Goal: Task Accomplishment & Management: Use online tool/utility

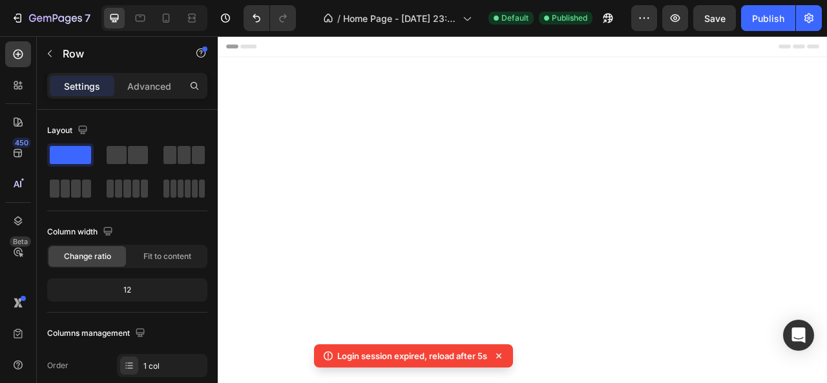
scroll to position [2218, 0]
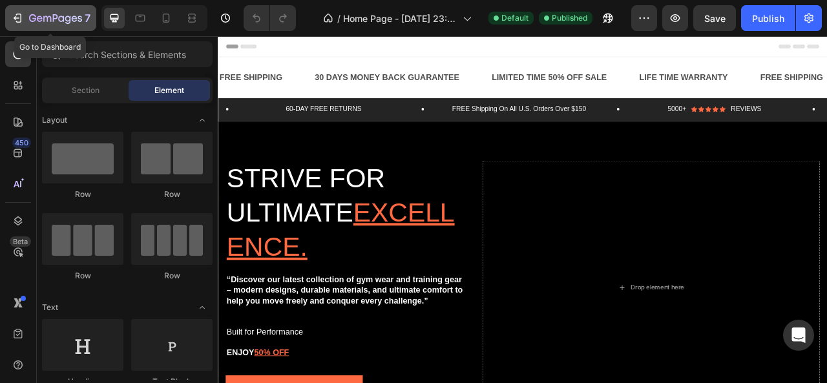
click at [23, 11] on div "7" at bounding box center [50, 18] width 79 height 16
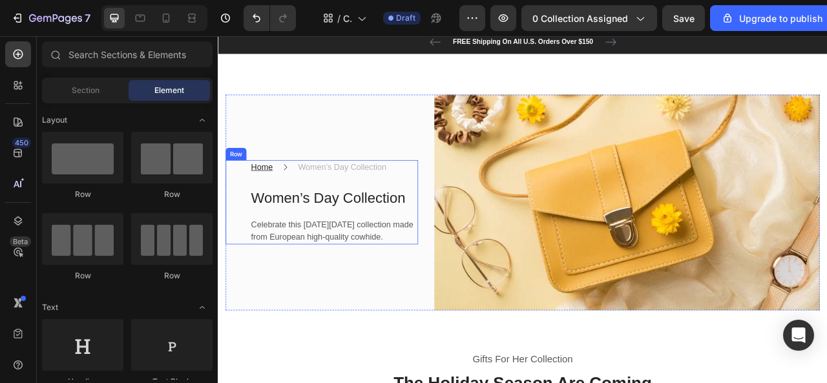
scroll to position [65, 0]
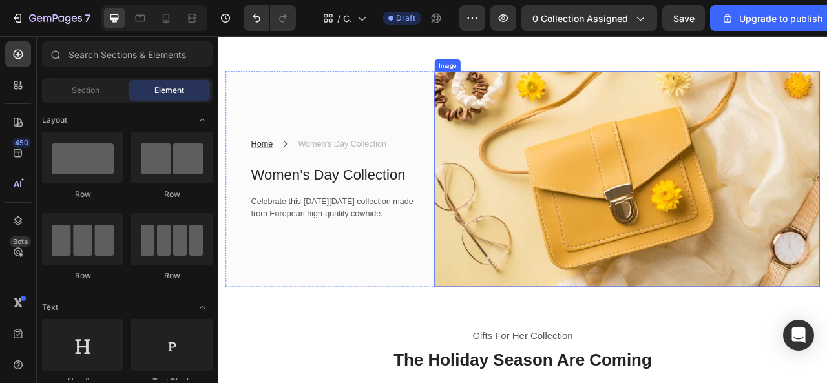
click at [584, 206] on img at bounding box center [738, 218] width 490 height 275
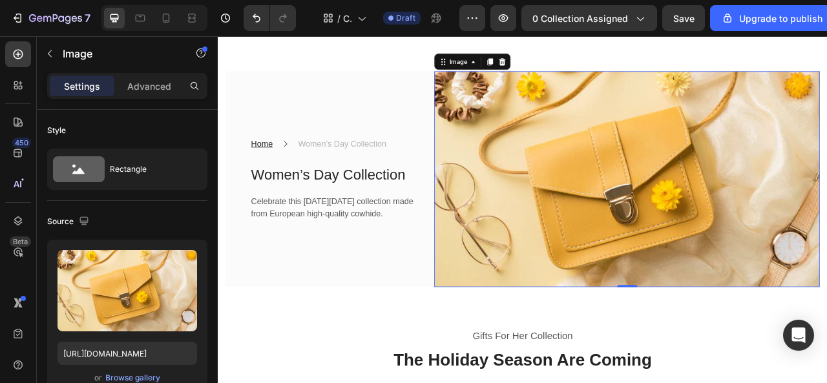
click at [659, 216] on img at bounding box center [738, 218] width 490 height 275
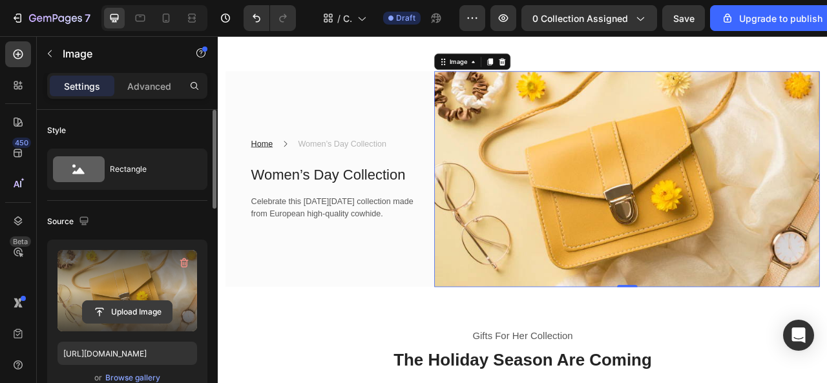
click at [128, 307] on input "file" at bounding box center [127, 312] width 89 height 22
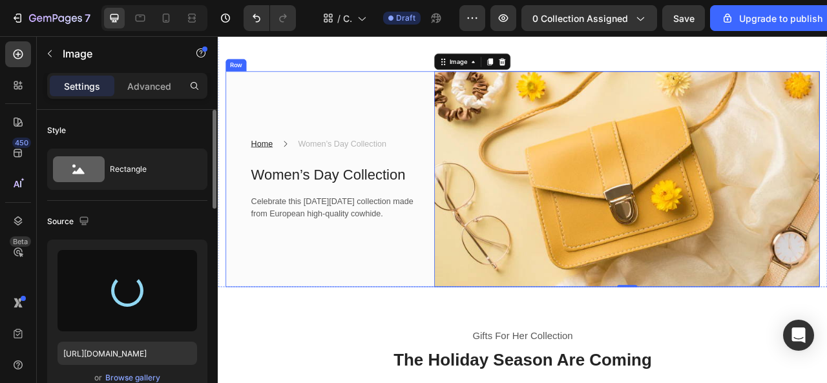
type input "https://cdn.shopify.com/s/files/1/0975/7324/0913/files/gempages_585123964674638…"
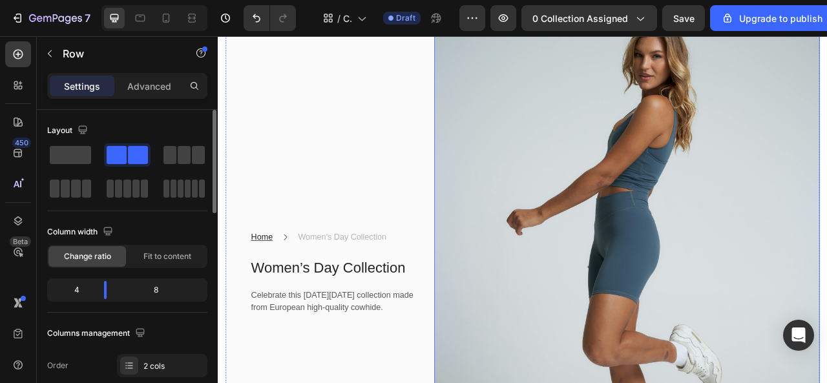
scroll to position [129, 0]
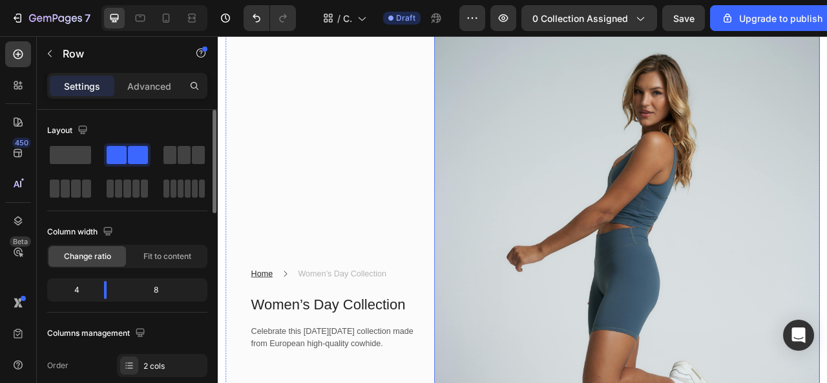
click at [622, 291] on img at bounding box center [738, 383] width 490 height 734
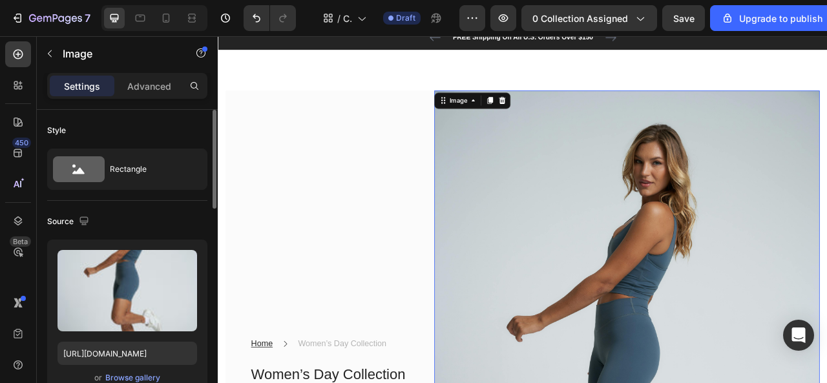
scroll to position [0, 0]
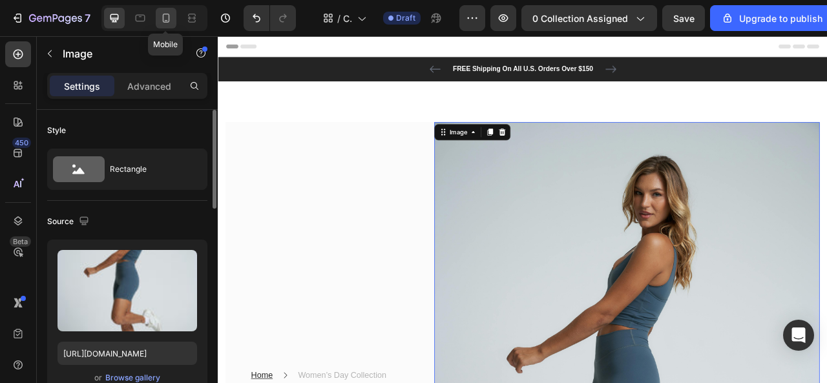
click at [172, 21] on div at bounding box center [166, 18] width 21 height 21
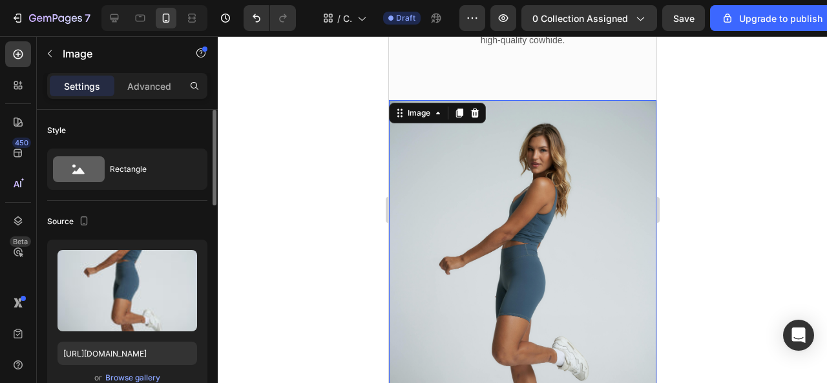
scroll to position [76, 0]
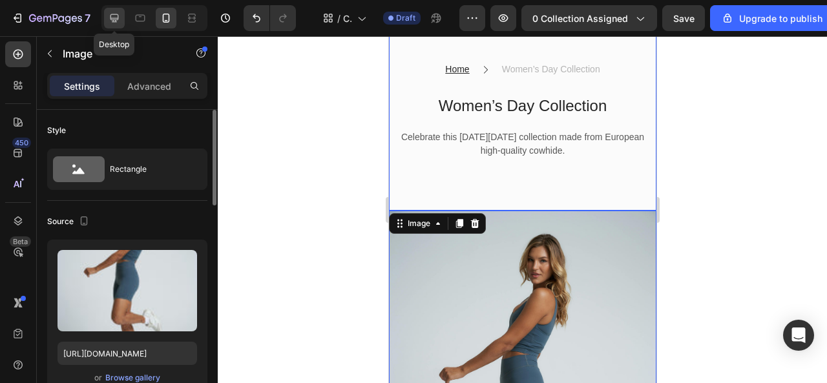
click at [112, 15] on icon at bounding box center [114, 18] width 8 height 8
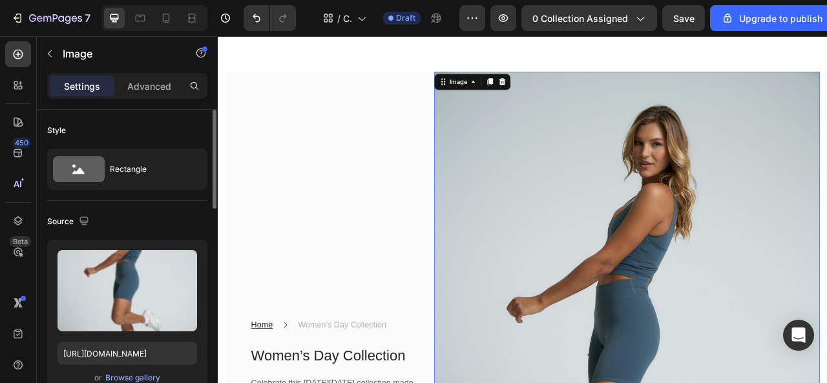
scroll to position [63, 0]
